Goal: Task Accomplishment & Management: Use online tool/utility

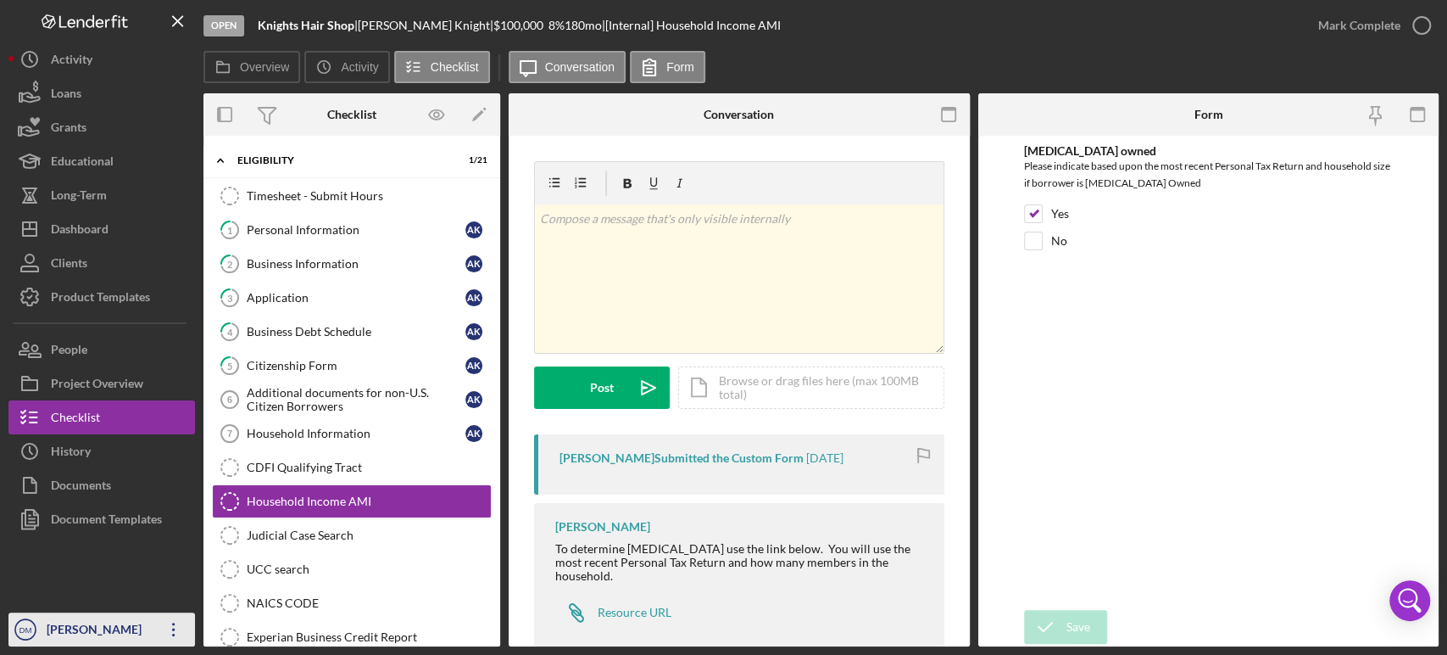
scroll to position [20, 0]
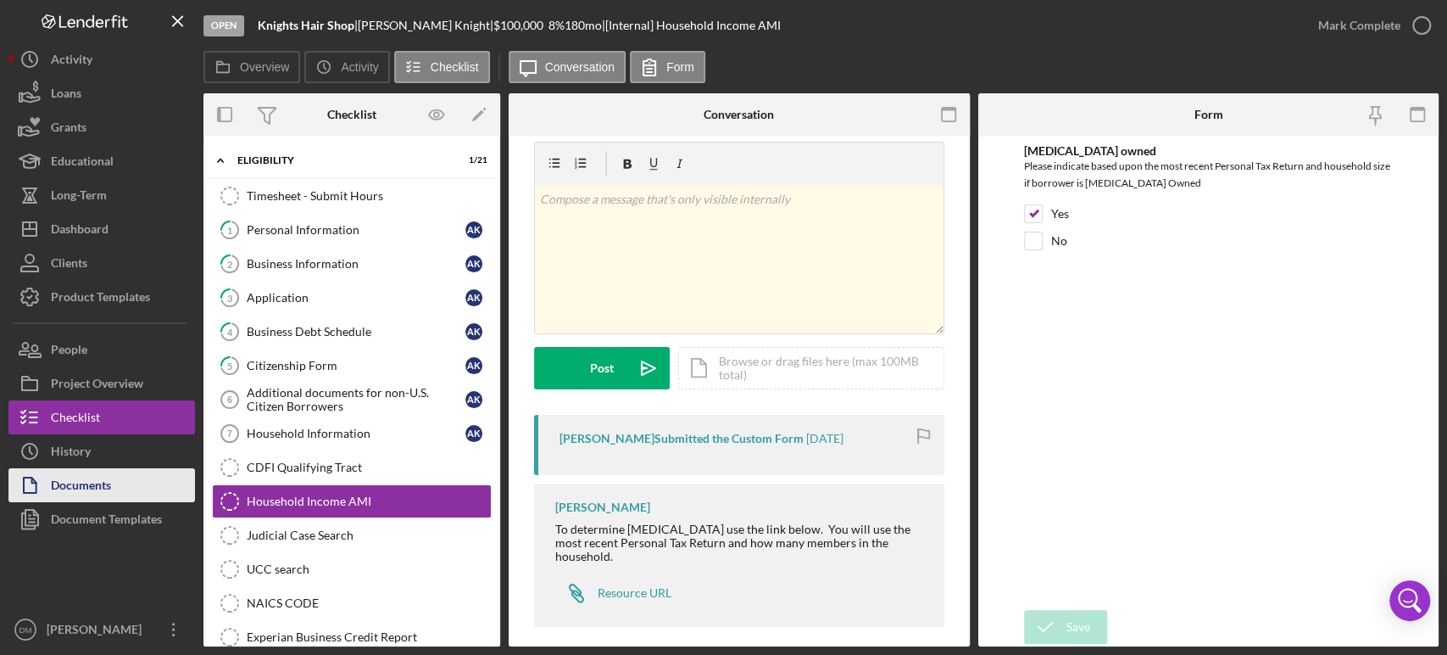
click at [104, 485] on div "Documents" at bounding box center [81, 487] width 60 height 38
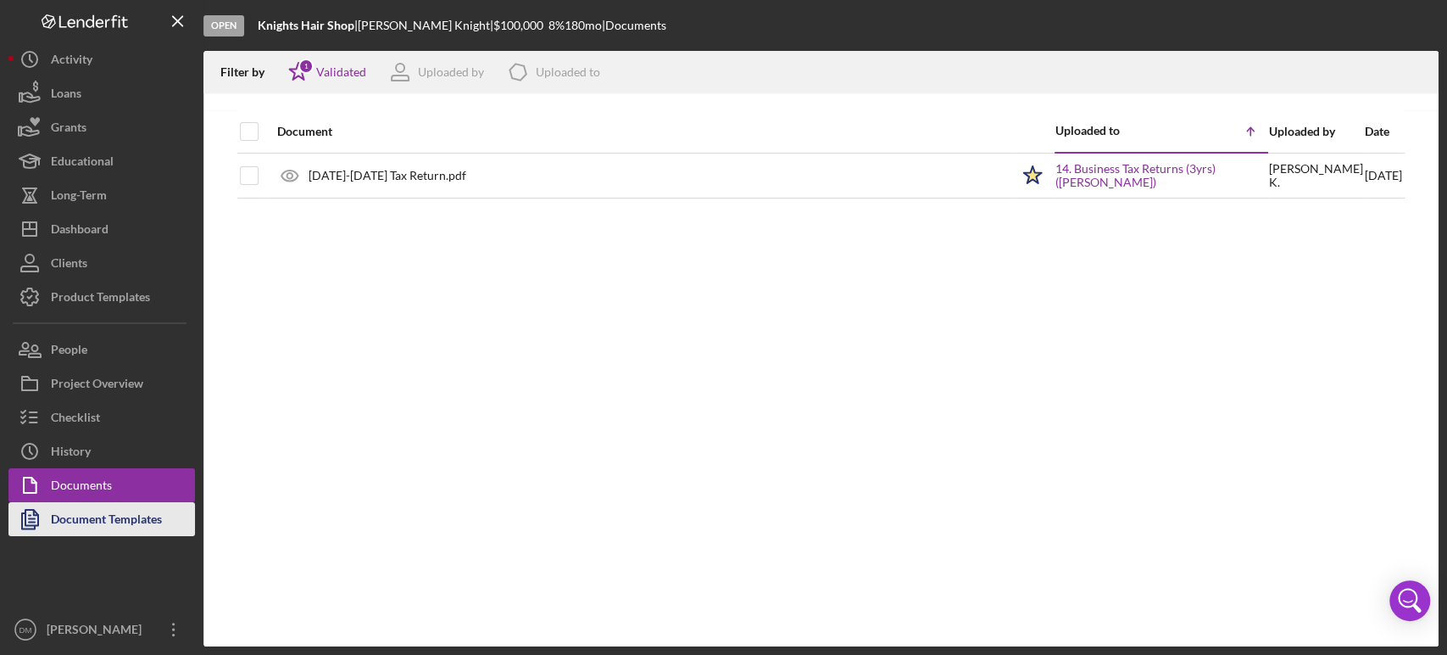
click at [92, 512] on div "Document Templates" at bounding box center [106, 521] width 111 height 38
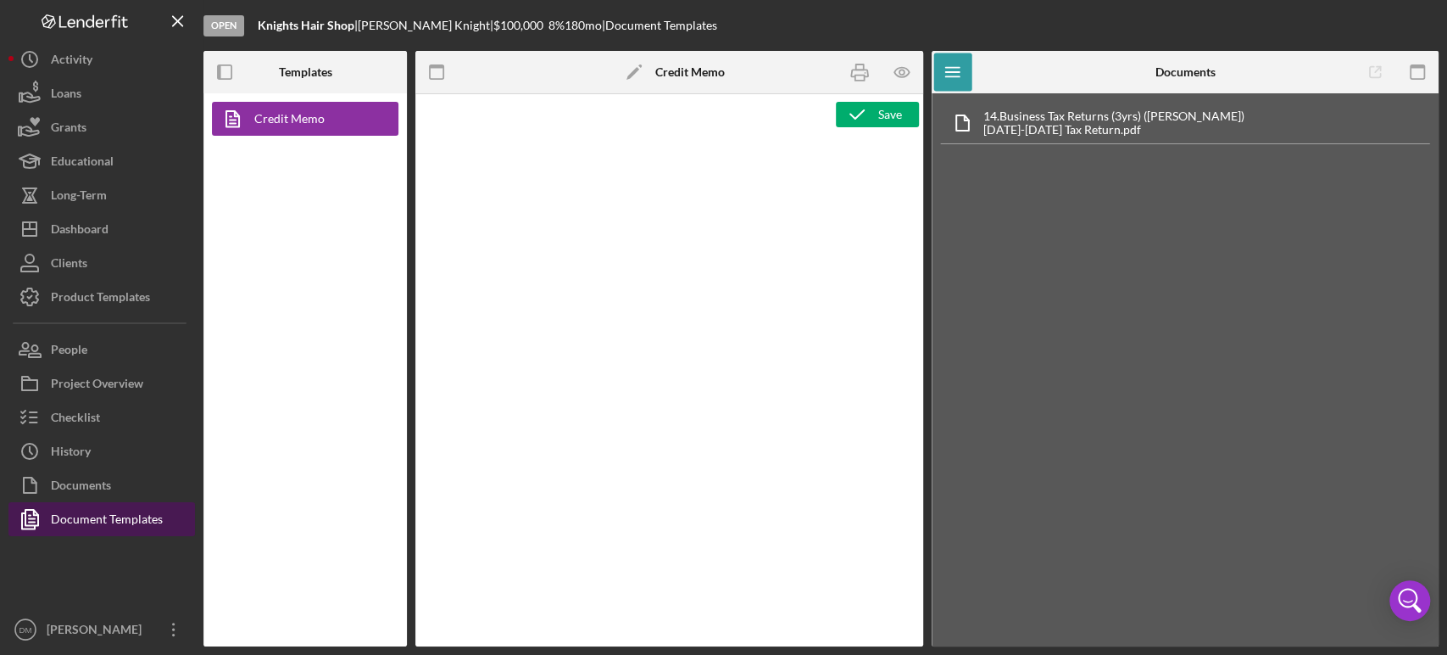
type textarea "<p style="margin: 0 0 0 149.8pt; font-size: 10pt; font-family: 'Times New Roman…"
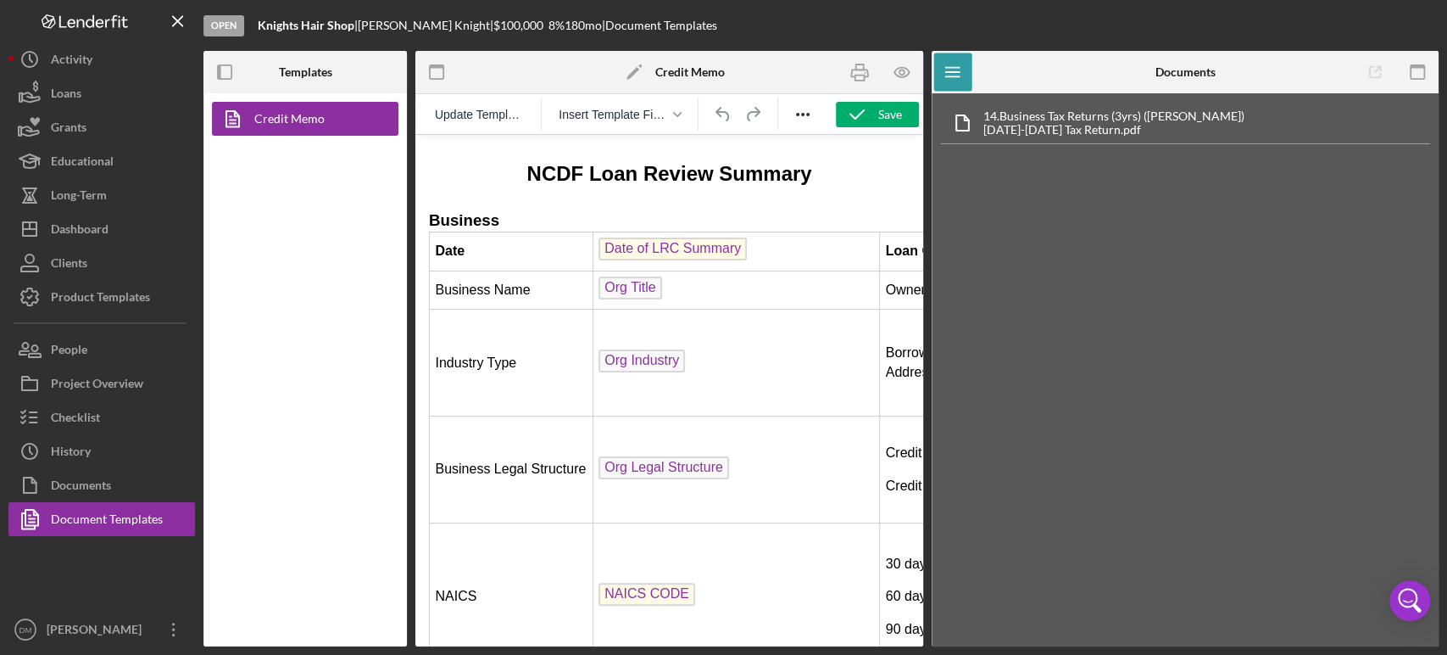
scroll to position [315, 0]
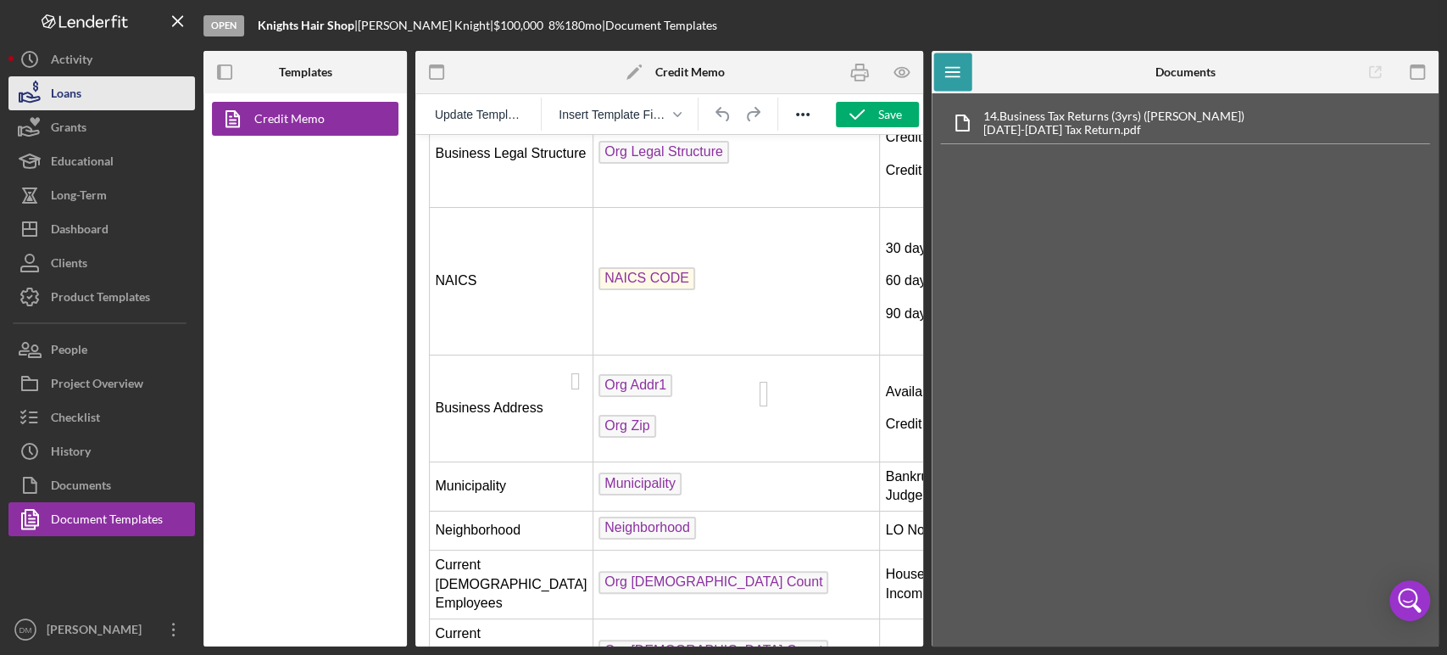
click at [86, 83] on button "Loans" at bounding box center [101, 93] width 187 height 34
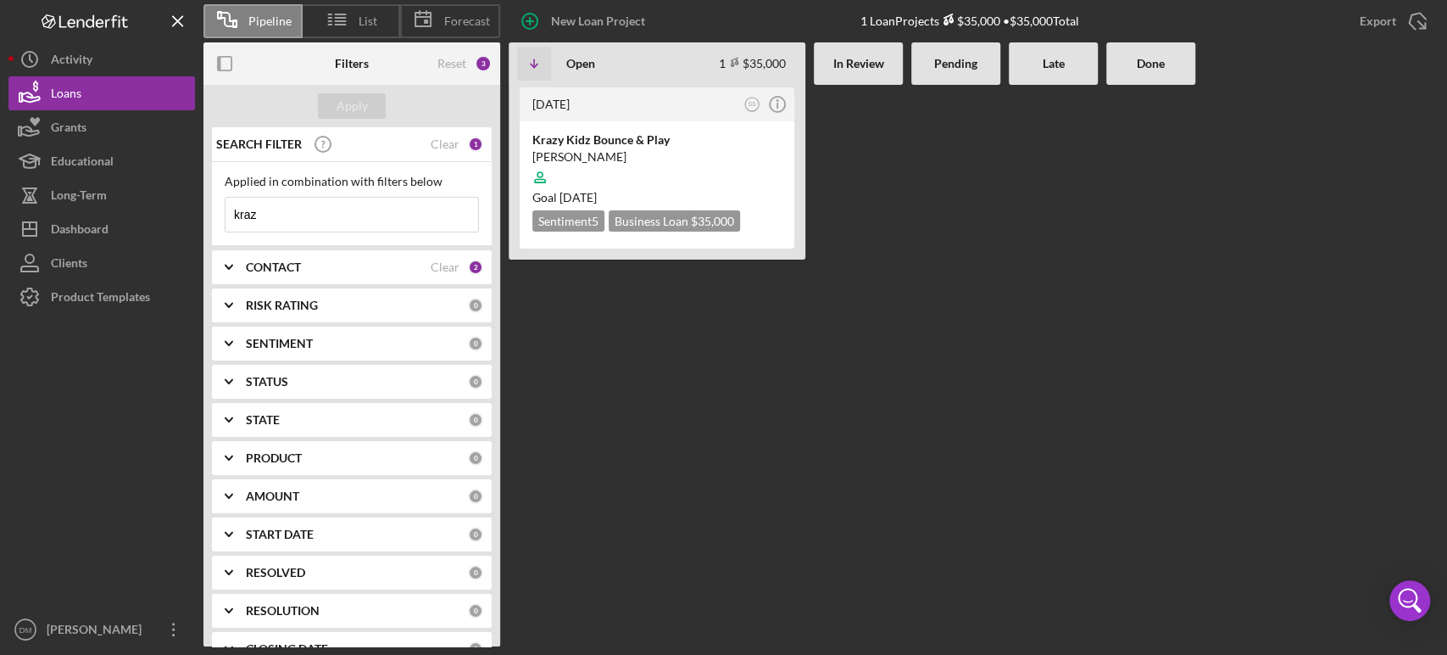
drag, startPoint x: 304, startPoint y: 212, endPoint x: 210, endPoint y: 209, distance: 94.2
click at [210, 209] on div "SEARCH FILTER Clear 1 Applied in combination with filters below kraz Icon/Menu …" at bounding box center [352, 386] width 297 height 519
type input "[PERSON_NAME]"
click at [357, 98] on div "Apply" at bounding box center [352, 105] width 31 height 25
click at [639, 138] on div "Knights Hair Shop" at bounding box center [657, 139] width 249 height 17
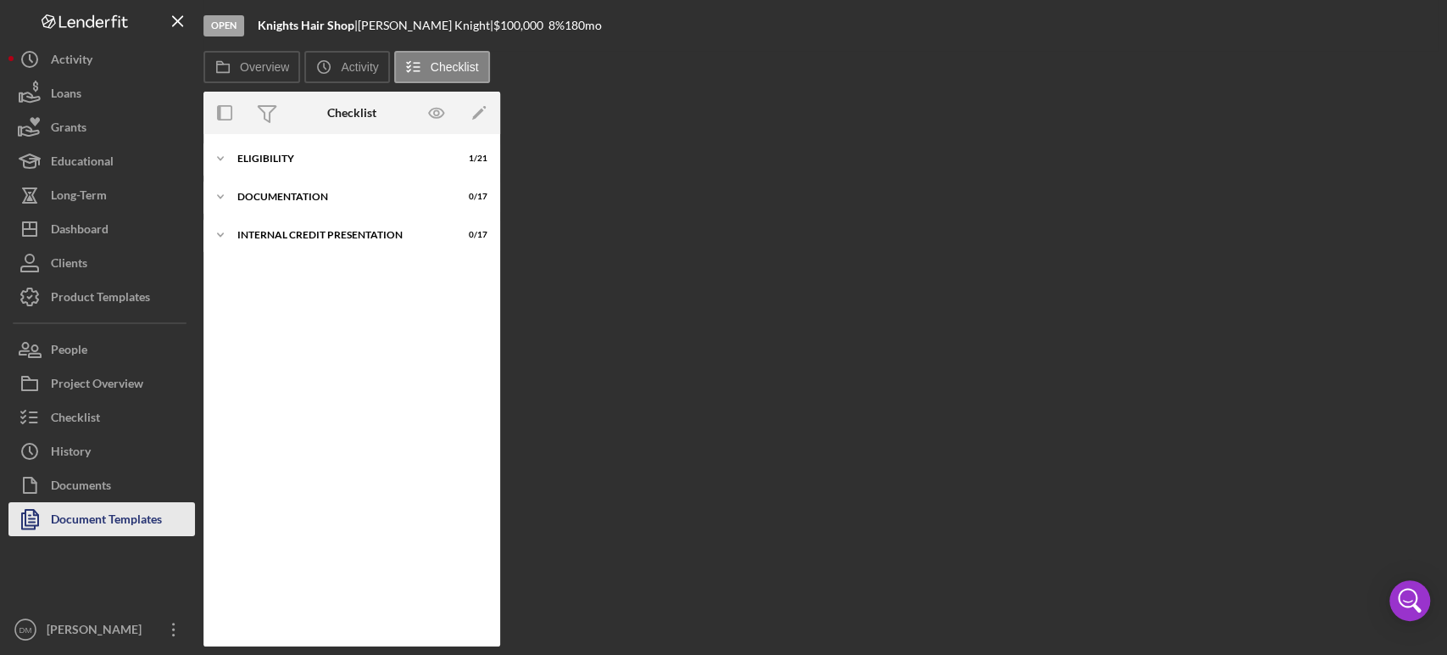
click at [98, 510] on div "Document Templates" at bounding box center [106, 521] width 111 height 38
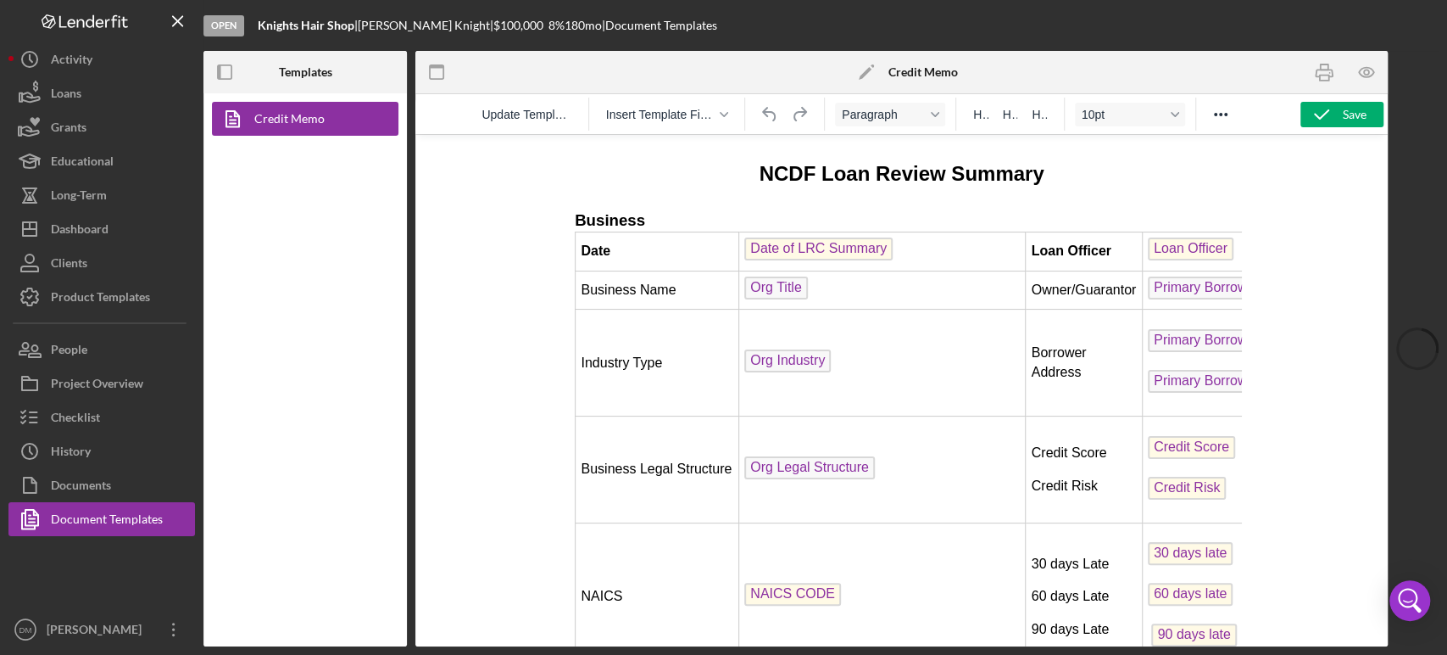
scroll to position [315, 0]
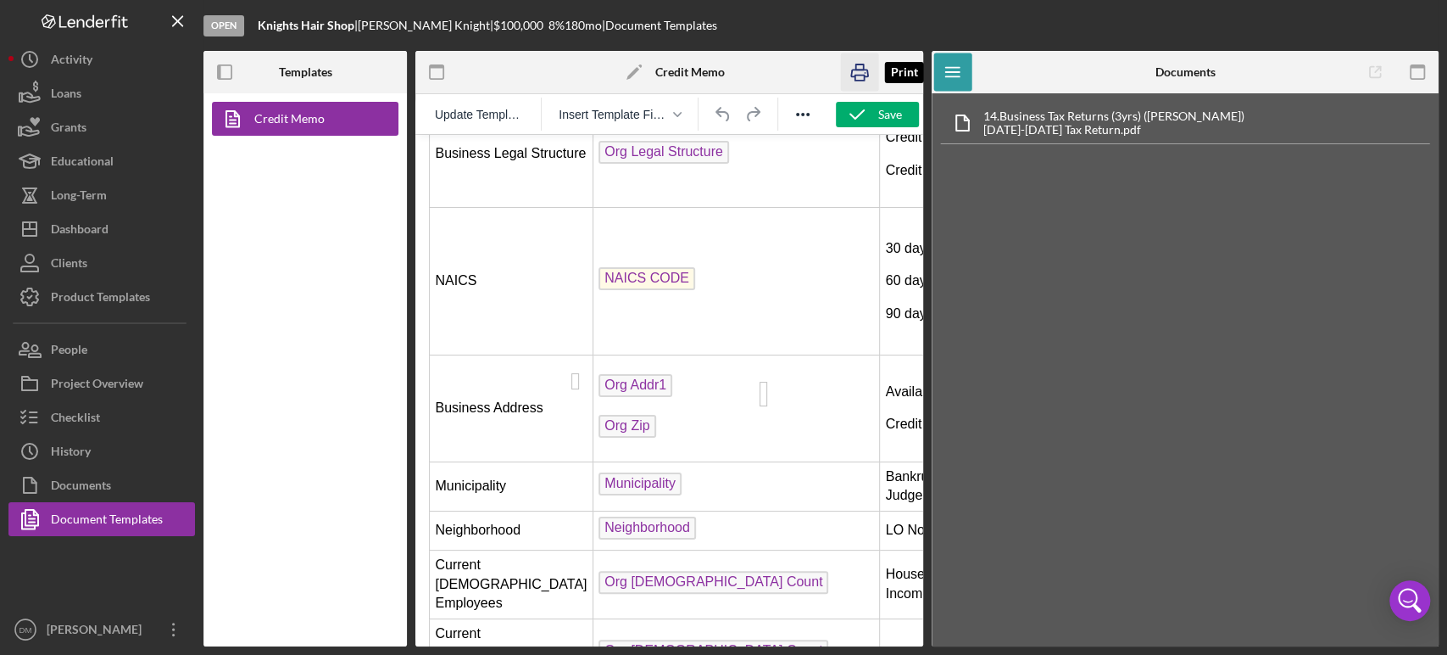
drag, startPoint x: 865, startPoint y: 74, endPoint x: 146, endPoint y: 167, distance: 725.1
click at [865, 74] on icon "button" at bounding box center [859, 72] width 38 height 38
